Goal: Find specific page/section: Find specific page/section

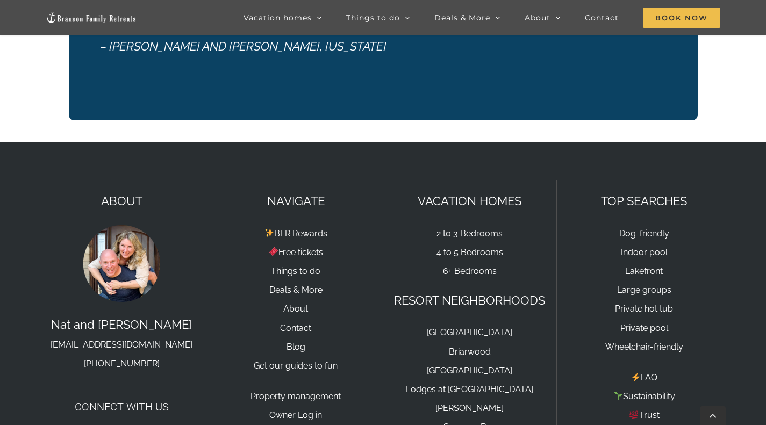
scroll to position [1830, 0]
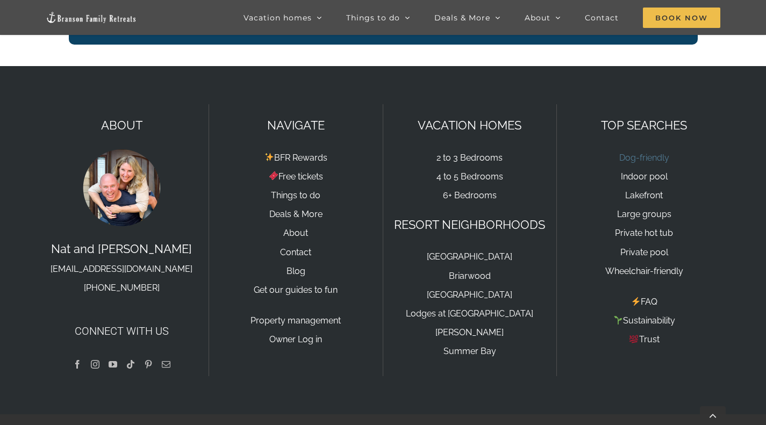
click at [643, 153] on link "Dog-friendly" at bounding box center [645, 158] width 50 height 10
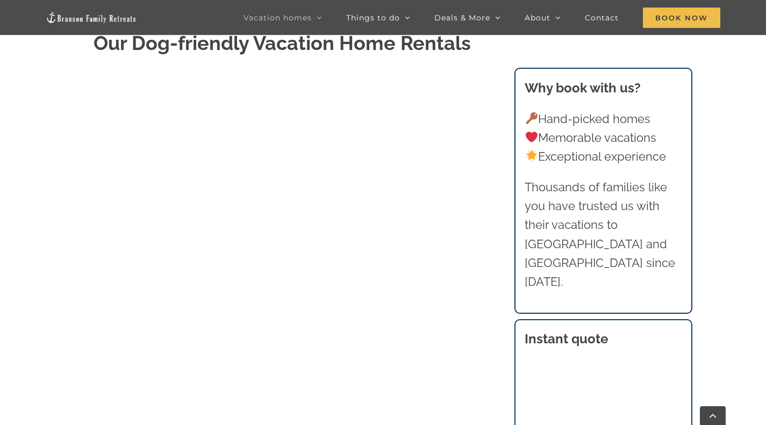
scroll to position [445, 0]
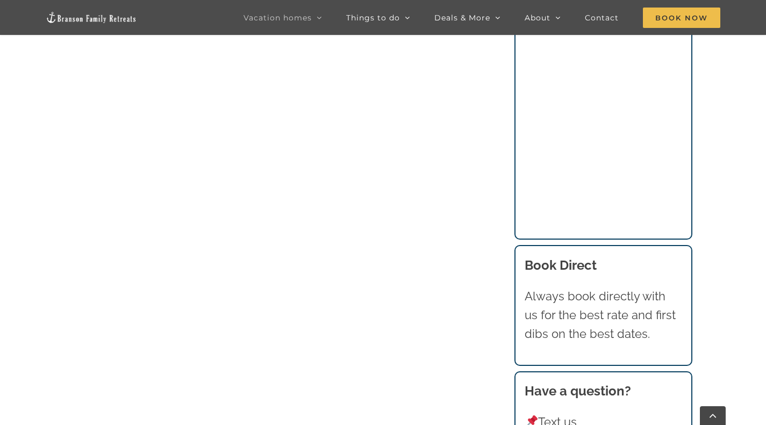
scroll to position [920, 0]
